Goal: Information Seeking & Learning: Stay updated

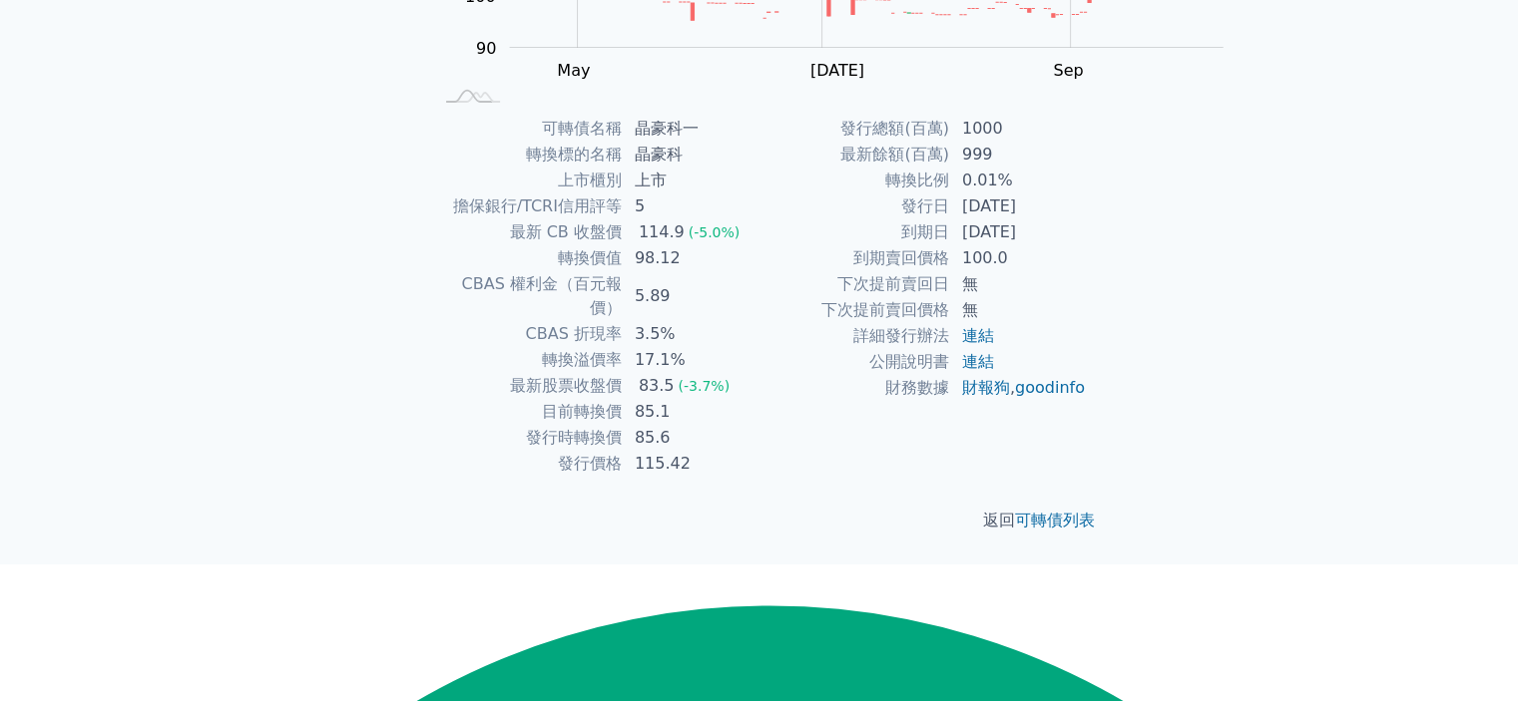
scroll to position [488, 0]
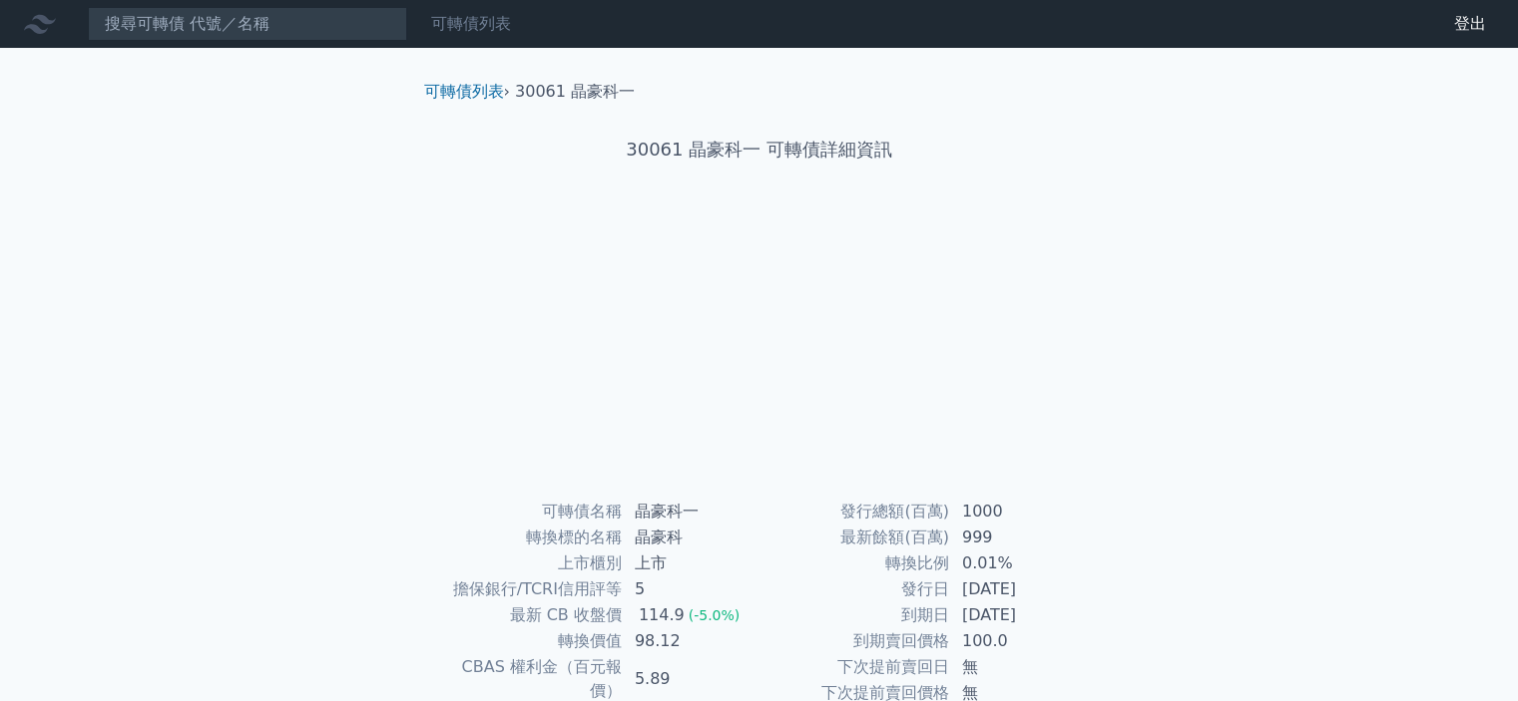
scroll to position [488, 0]
click at [511, 33] on link "可轉債列表" at bounding box center [471, 23] width 80 height 19
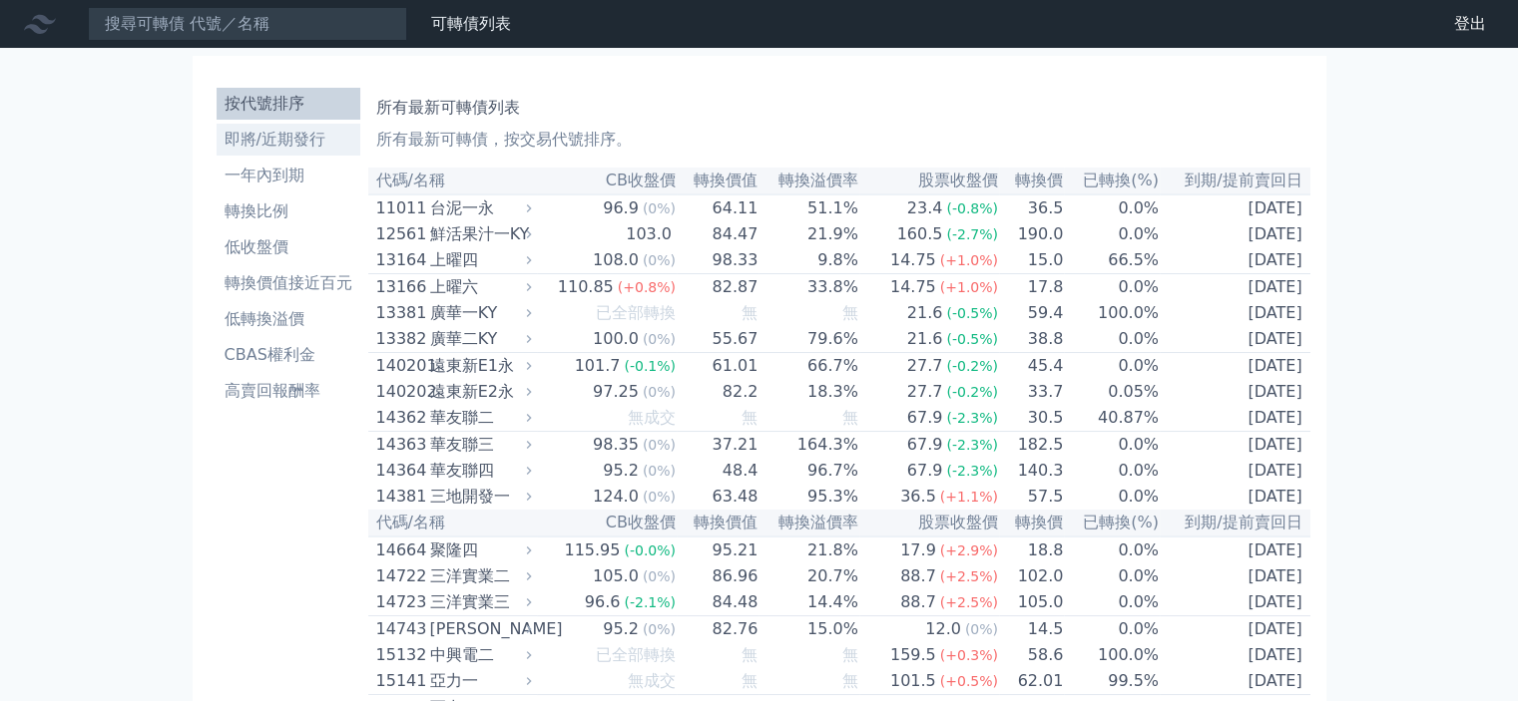
click at [217, 152] on li "即將/近期發行" at bounding box center [289, 140] width 144 height 24
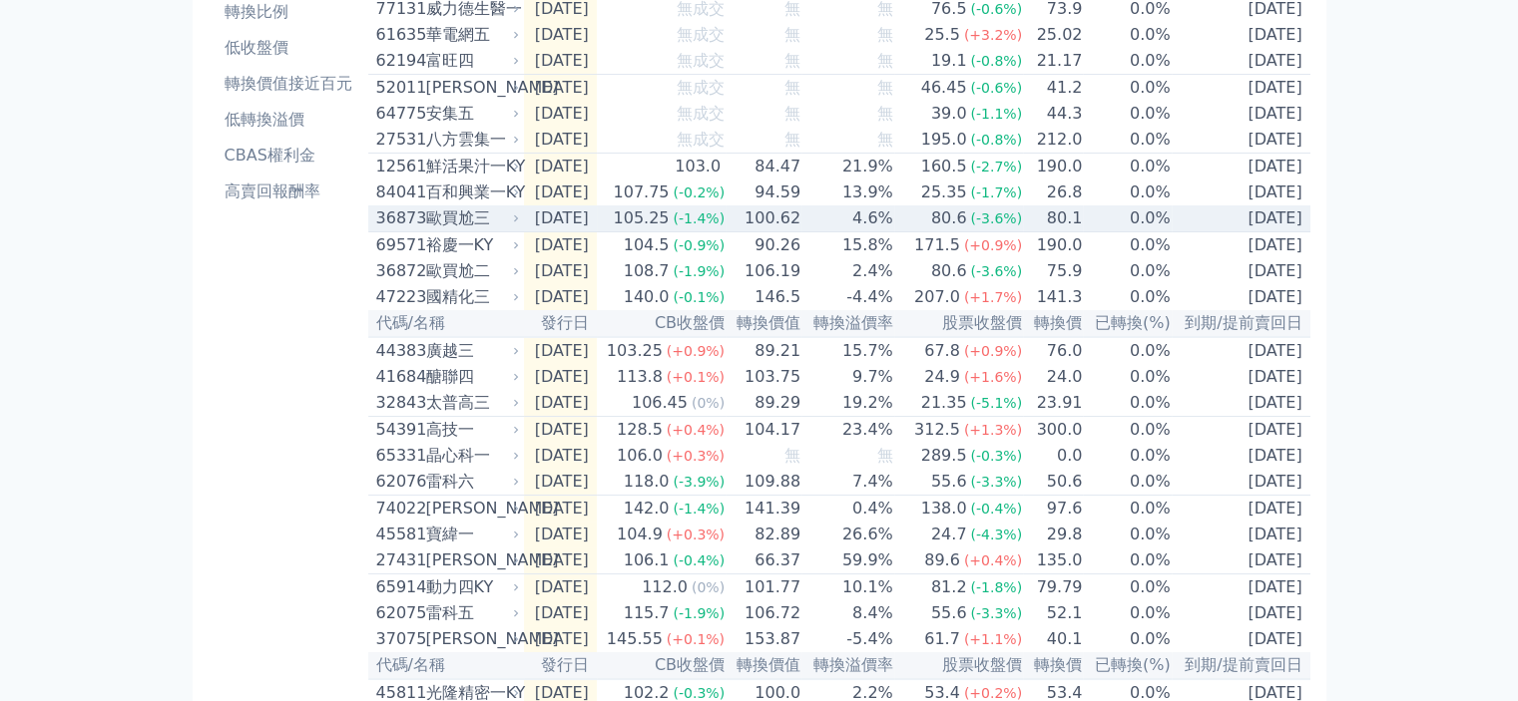
scroll to position [399, 0]
